Goal: Information Seeking & Learning: Learn about a topic

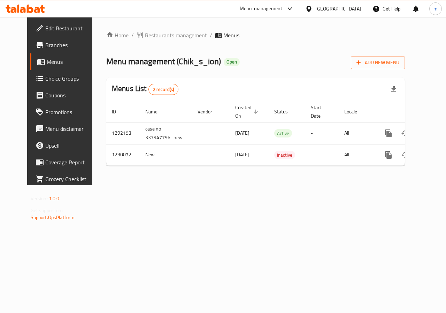
scroll to position [0, 2]
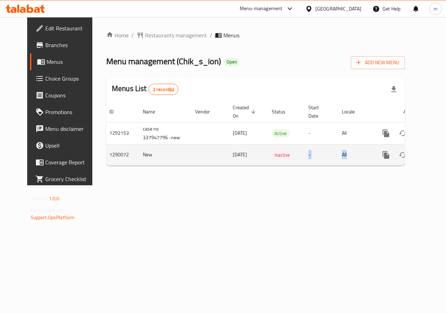
drag, startPoint x: 268, startPoint y: 165, endPoint x: 354, endPoint y: 163, distance: 86.1
click at [354, 163] on tr "1290072 New 21/05/2025 Inactive - All" at bounding box center [277, 154] width 347 height 21
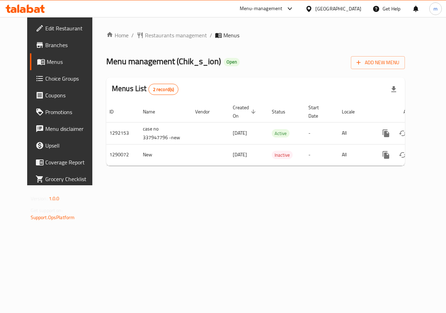
click at [339, 185] on div "Home / Restaurants management / Menus Menu management ( Chik_s_ion ) Open Add N…" at bounding box center [255, 101] width 327 height 168
click at [37, 44] on icon at bounding box center [40, 45] width 6 height 6
click at [39, 39] on link "Branches" at bounding box center [66, 45] width 72 height 17
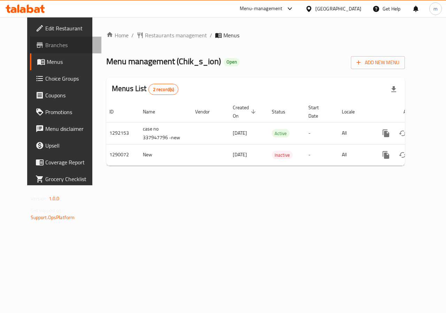
click at [45, 47] on span "Branches" at bounding box center [70, 45] width 51 height 8
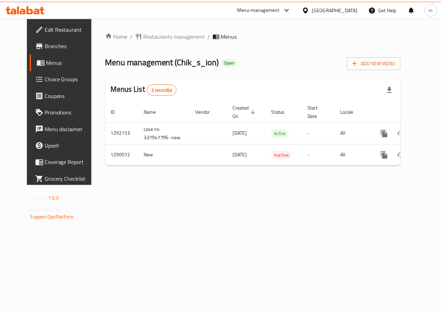
scroll to position [0, 2]
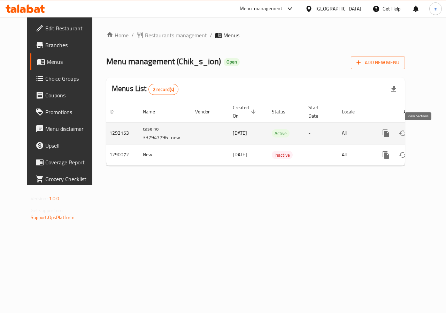
click at [432, 131] on icon "enhanced table" at bounding box center [436, 133] width 8 height 8
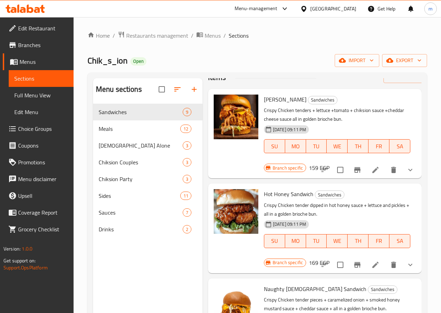
scroll to position [35, 0]
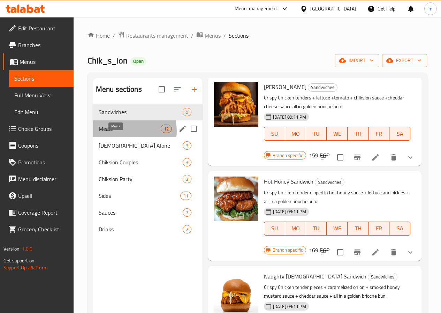
click at [126, 133] on span "Meals" at bounding box center [130, 128] width 62 height 8
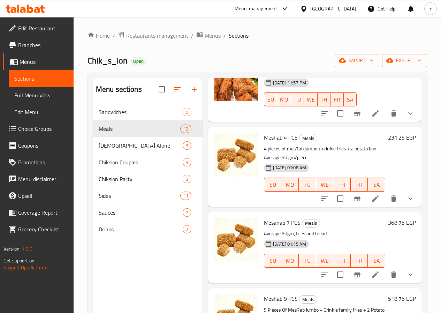
scroll to position [70, 0]
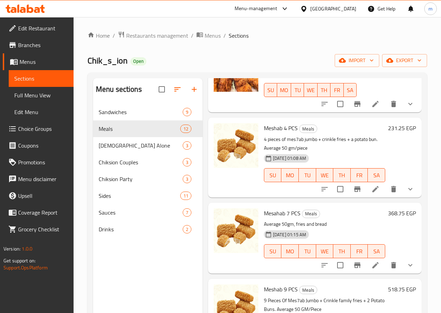
click at [406, 188] on icon "show more" at bounding box center [410, 189] width 8 height 8
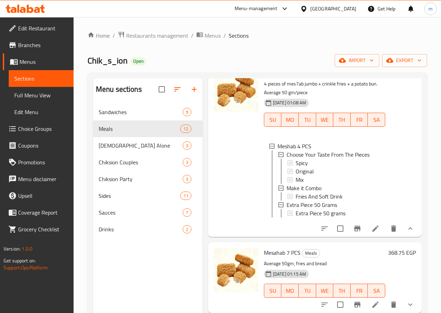
scroll to position [139, 0]
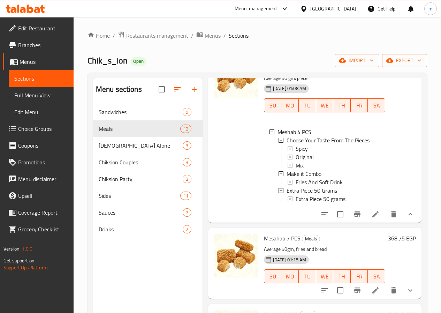
click at [411, 222] on button "show more" at bounding box center [410, 214] width 17 height 17
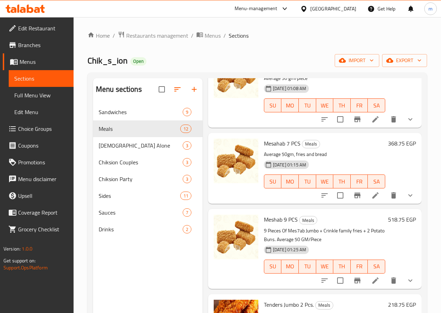
scroll to position [35, 0]
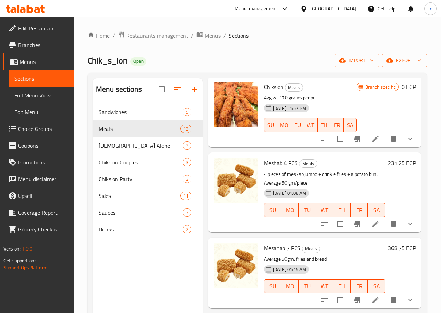
click at [402, 221] on button "show more" at bounding box center [410, 223] width 17 height 17
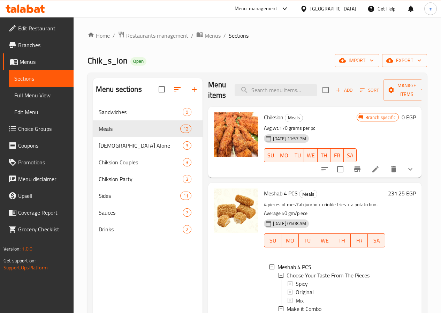
scroll to position [0, 0]
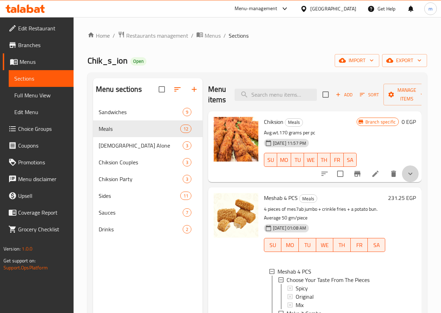
click at [410, 172] on button "show more" at bounding box center [410, 173] width 17 height 17
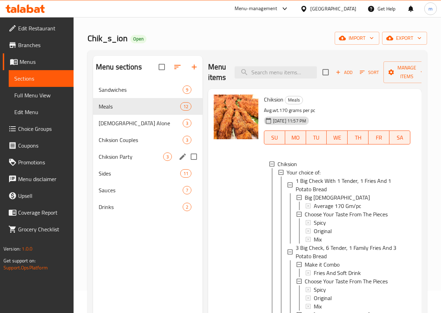
scroll to position [35, 0]
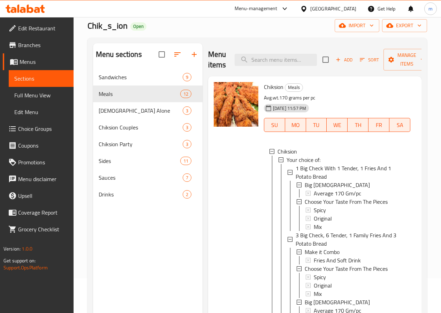
click at [51, 93] on span "Full Menu View" at bounding box center [41, 95] width 54 height 8
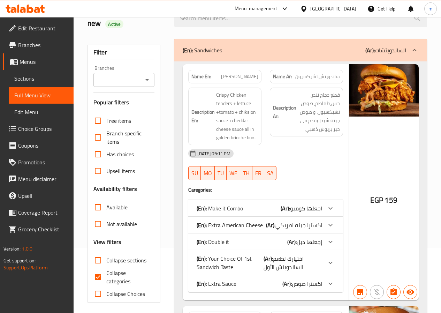
scroll to position [139, 0]
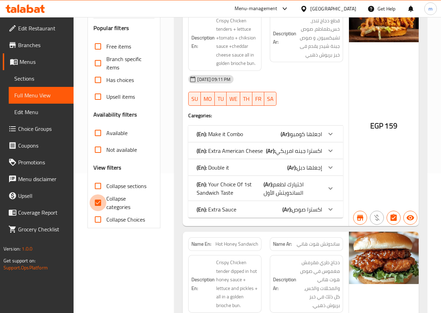
click at [104, 200] on input "Collapse categories" at bounding box center [98, 202] width 17 height 17
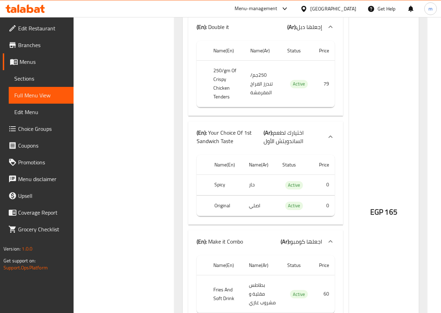
scroll to position [3696, 0]
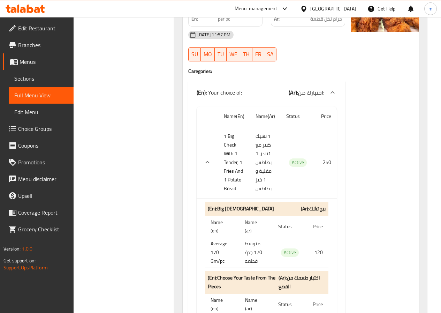
scroll to position [7327, 0]
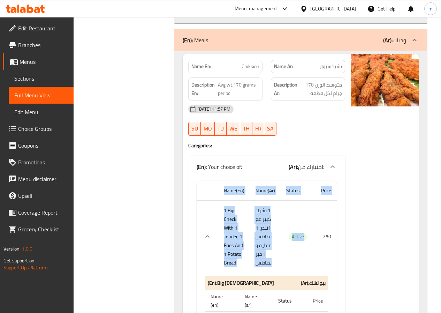
drag, startPoint x: 311, startPoint y: 166, endPoint x: 349, endPoint y: 169, distance: 38.1
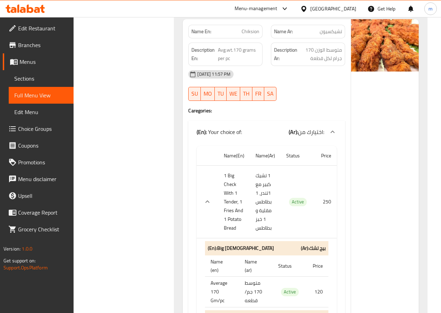
drag, startPoint x: 382, startPoint y: 150, endPoint x: 378, endPoint y: 145, distance: 6.7
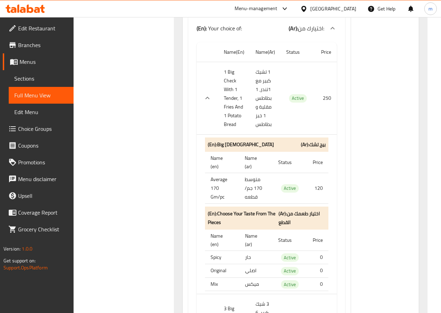
scroll to position [7467, 0]
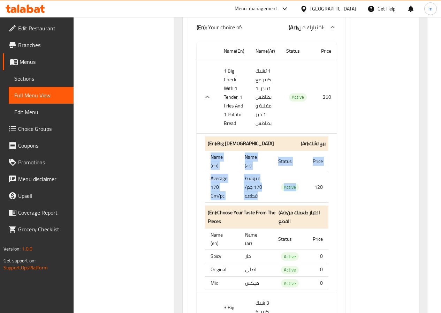
drag, startPoint x: 307, startPoint y: 120, endPoint x: 333, endPoint y: 123, distance: 25.9
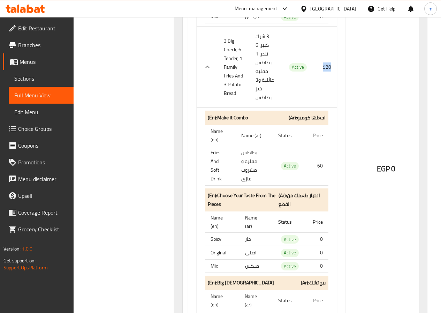
scroll to position [7746, 0]
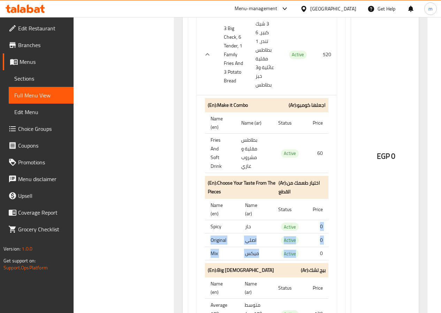
drag, startPoint x: 306, startPoint y: 158, endPoint x: 306, endPoint y: 184, distance: 25.8
click at [306, 220] on tbody "Spicy حار Active 0 Original اصلي Active 0 Mix ميكس Active 0" at bounding box center [266, 240] width 123 height 40
click at [322, 233] on td "0" at bounding box center [317, 240] width 21 height 14
drag, startPoint x: 322, startPoint y: 156, endPoint x: 318, endPoint y: 188, distance: 32.7
click at [318, 220] on tbody "Spicy حار Active 0 Original اصلي Active 0 Mix ميكس Active 0" at bounding box center [266, 240] width 123 height 40
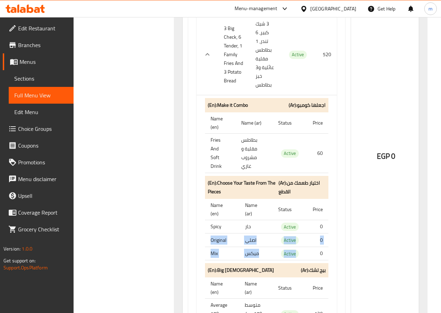
click at [318, 233] on td "0" at bounding box center [317, 240] width 21 height 14
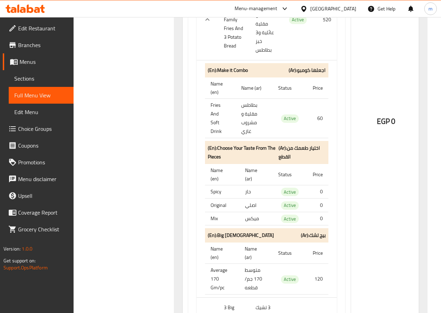
scroll to position [7641, 0]
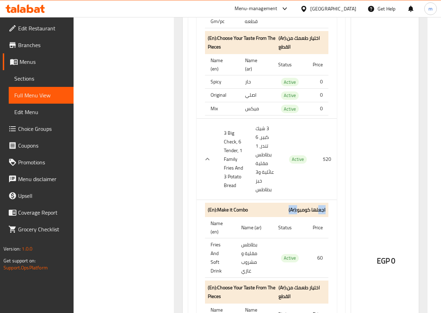
drag, startPoint x: 278, startPoint y: 145, endPoint x: 318, endPoint y: 145, distance: 40.4
click at [318, 203] on div "(En): Make it Combo (Ar): اجعلها كومبو" at bounding box center [266, 210] width 123 height 14
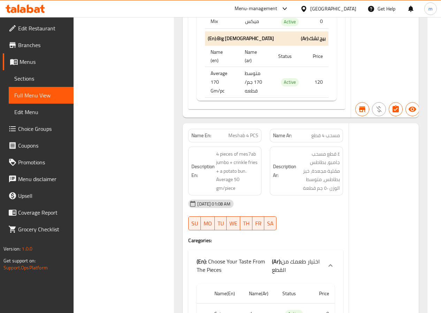
scroll to position [8234, 0]
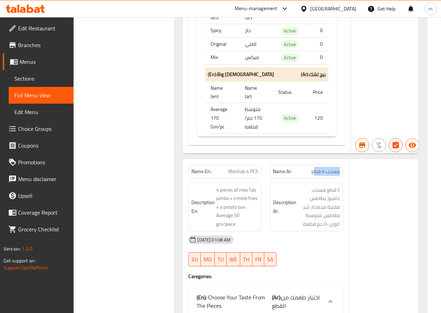
drag, startPoint x: 314, startPoint y: 108, endPoint x: 342, endPoint y: 104, distance: 27.9
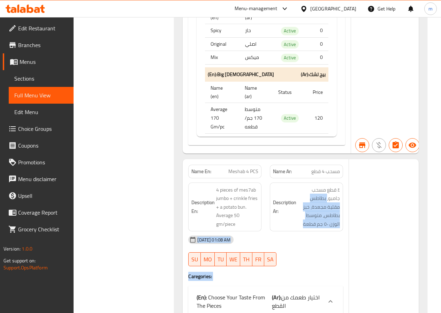
drag, startPoint x: 297, startPoint y: 124, endPoint x: 332, endPoint y: 129, distance: 35.2
click at [312, 185] on span "٤ قطع مسحب جامبو، بطاطس مقلية مجعدة، خبز بطاطس، متوسط ​​الوزن ٥٠ جم قطعة" at bounding box center [319, 206] width 42 height 43
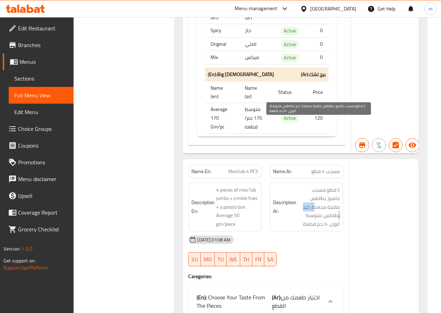
drag, startPoint x: 314, startPoint y: 140, endPoint x: 327, endPoint y: 143, distance: 13.5
click at [329, 185] on span "٤ قطع مسحب جامبو، بطاطس مقلية مجعدة، خبز بطاطس، متوسط ​​الوزن ٥٠ جم قطعة" at bounding box center [319, 206] width 42 height 43
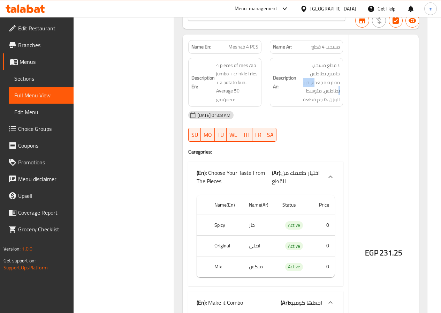
scroll to position [8373, 0]
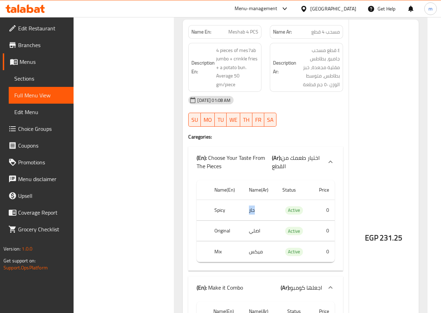
drag, startPoint x: 255, startPoint y: 142, endPoint x: 244, endPoint y: 142, distance: 10.1
drag, startPoint x: 255, startPoint y: 163, endPoint x: 236, endPoint y: 162, distance: 19.5
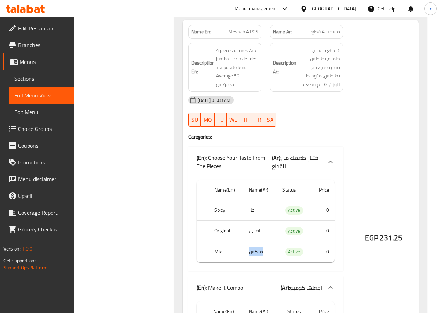
drag, startPoint x: 245, startPoint y: 188, endPoint x: 271, endPoint y: 186, distance: 25.9
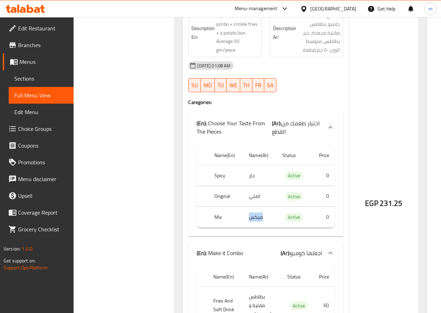
scroll to position [8408, 0]
drag, startPoint x: 368, startPoint y: 139, endPoint x: 421, endPoint y: 142, distance: 53.4
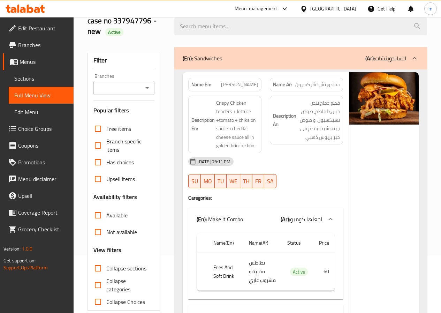
scroll to position [70, 0]
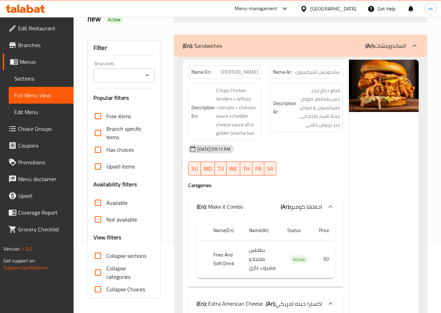
click at [125, 274] on span "Collapse categories" at bounding box center [127, 272] width 43 height 17
click at [106, 274] on input "Collapse categories" at bounding box center [98, 272] width 17 height 17
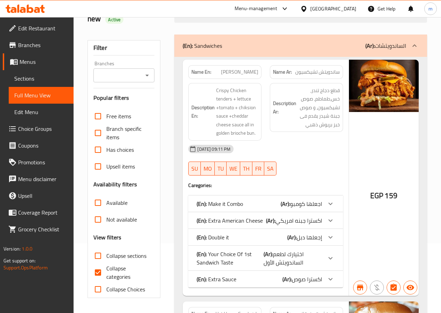
click at [100, 269] on input "Collapse categories" at bounding box center [98, 272] width 17 height 17
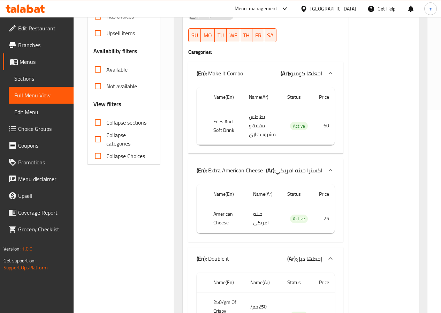
scroll to position [139, 0]
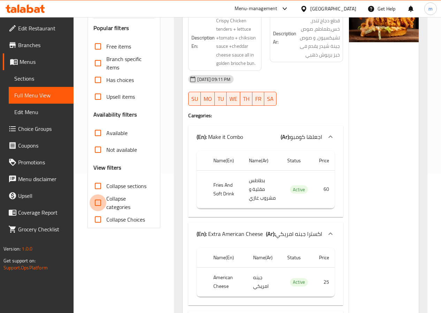
click at [102, 202] on input "Collapse categories" at bounding box center [98, 202] width 17 height 17
checkbox input "true"
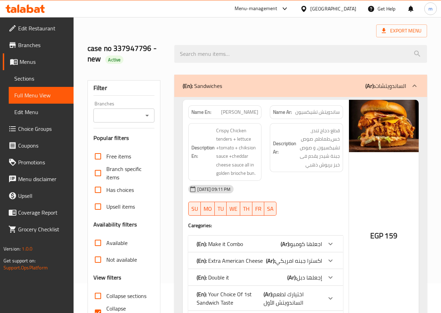
scroll to position [0, 0]
